Goal: Information Seeking & Learning: Learn about a topic

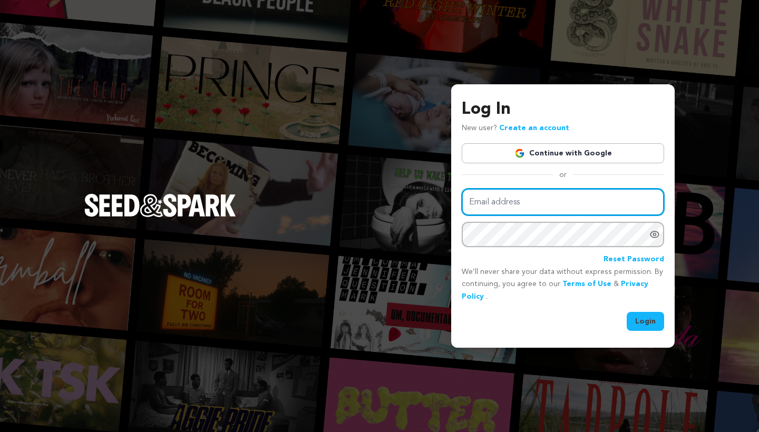
type input "[PERSON_NAME][EMAIL_ADDRESS][DOMAIN_NAME]"
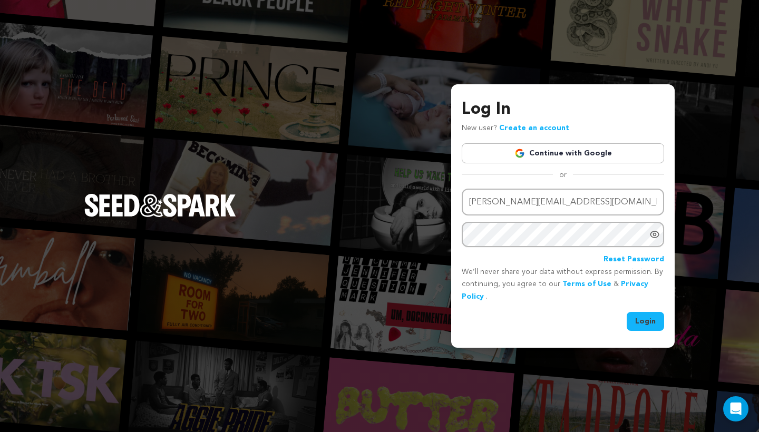
click at [634, 325] on button "Login" at bounding box center [645, 321] width 37 height 19
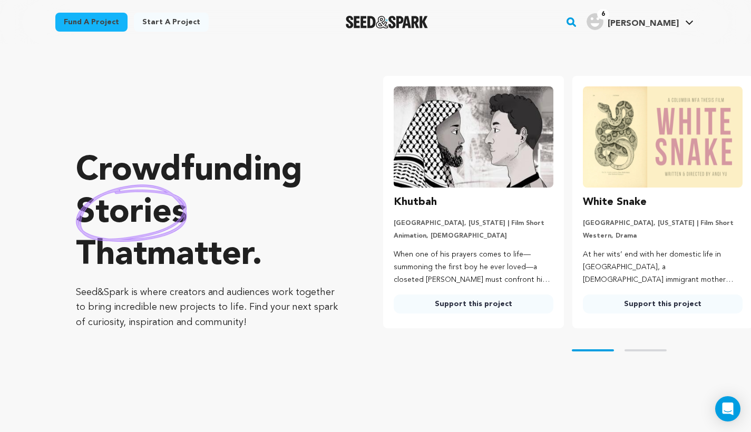
click at [578, 27] on rect "button" at bounding box center [571, 22] width 13 height 13
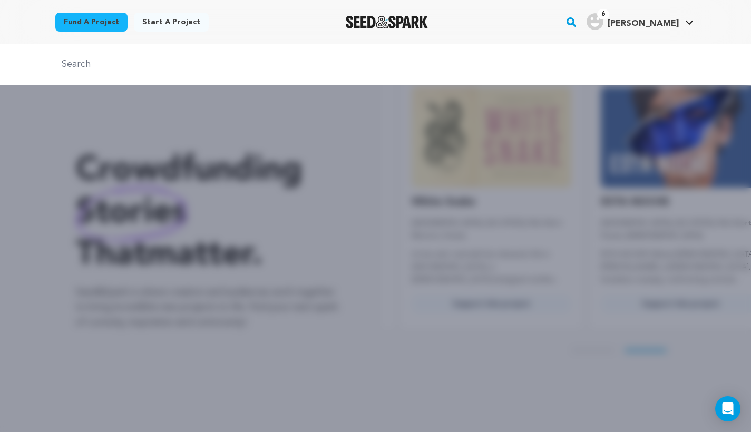
scroll to position [0, 198]
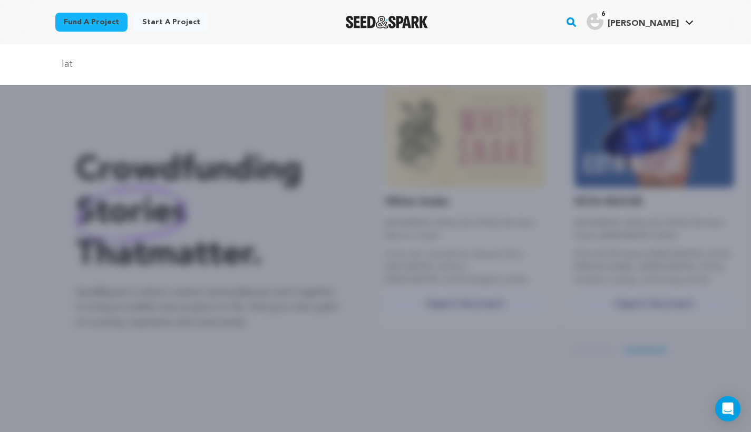
type input "latt"
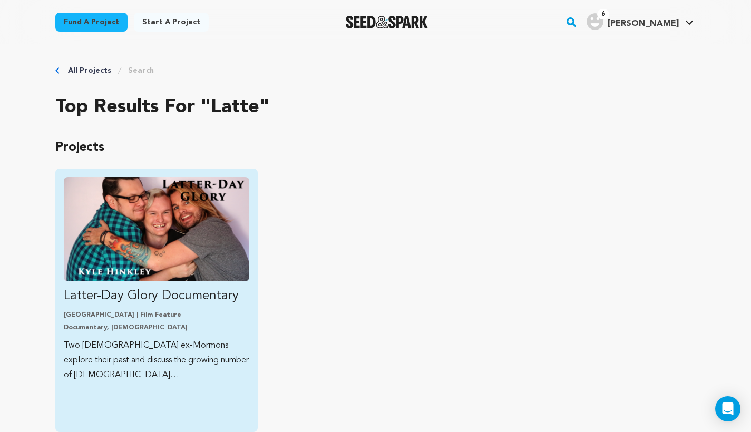
click at [230, 211] on img "Fund Latter-Day Glory Documentary" at bounding box center [156, 229] width 185 height 104
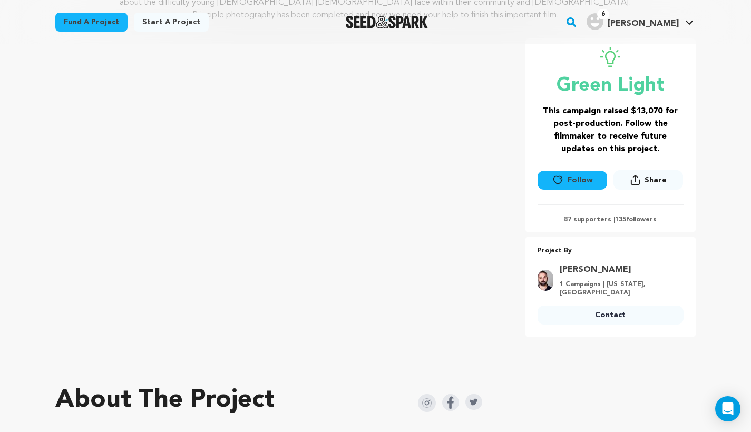
scroll to position [153, 0]
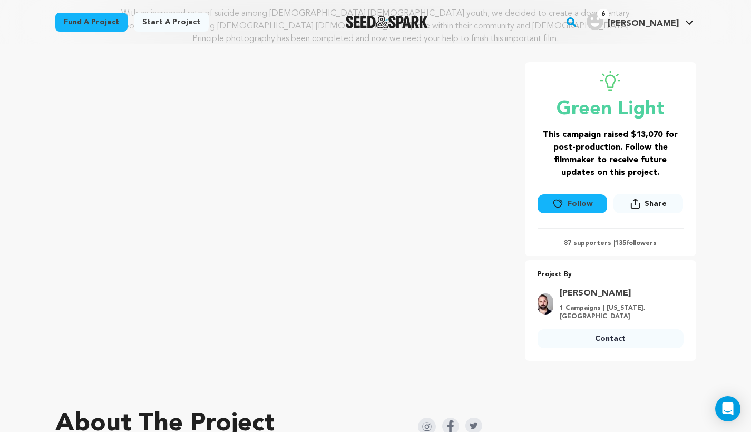
click at [170, 1] on div "Fund a project Start a project Search 6" at bounding box center [375, 22] width 674 height 44
